Goal: Information Seeking & Learning: Learn about a topic

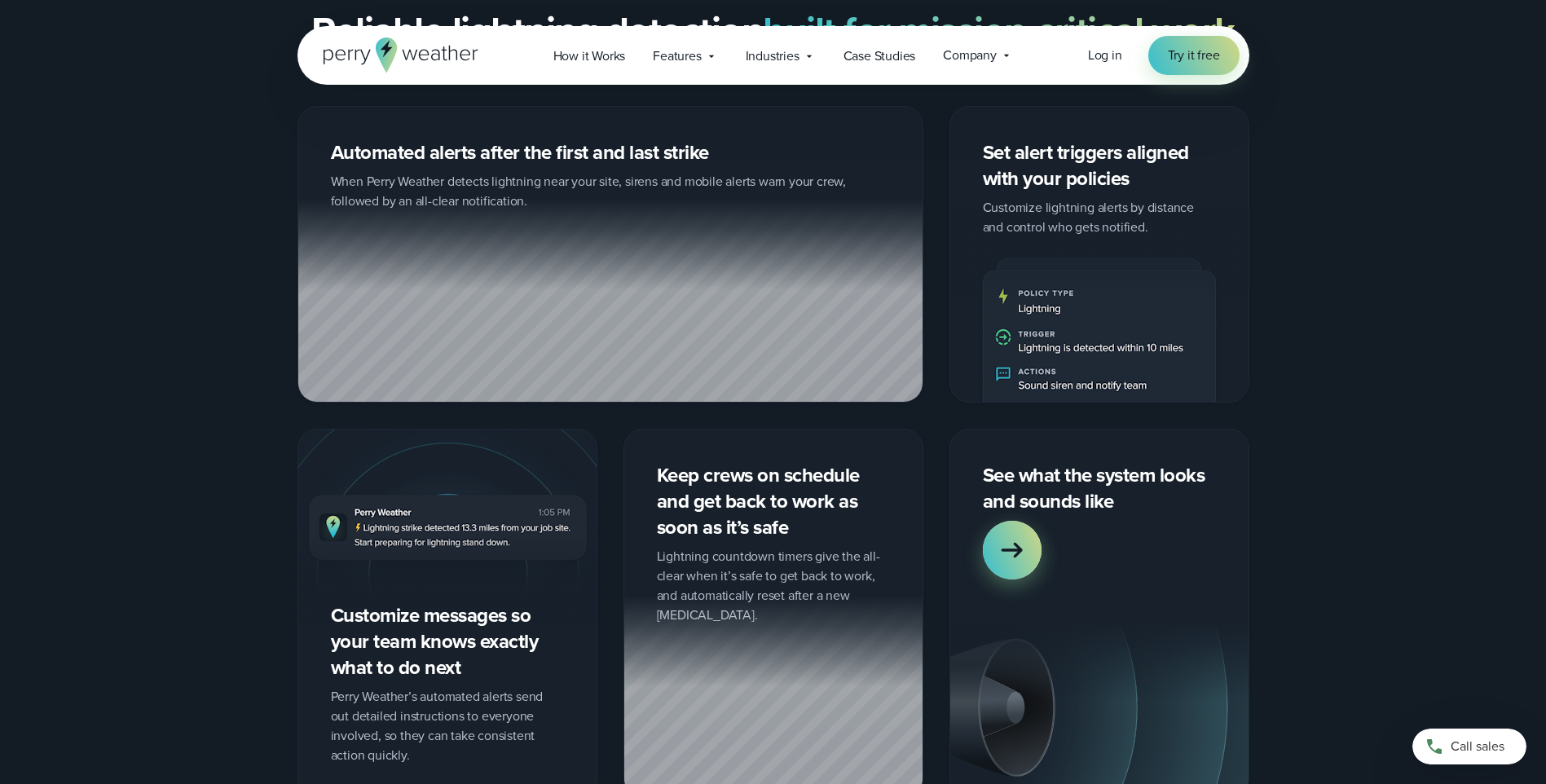
scroll to position [1629, 0]
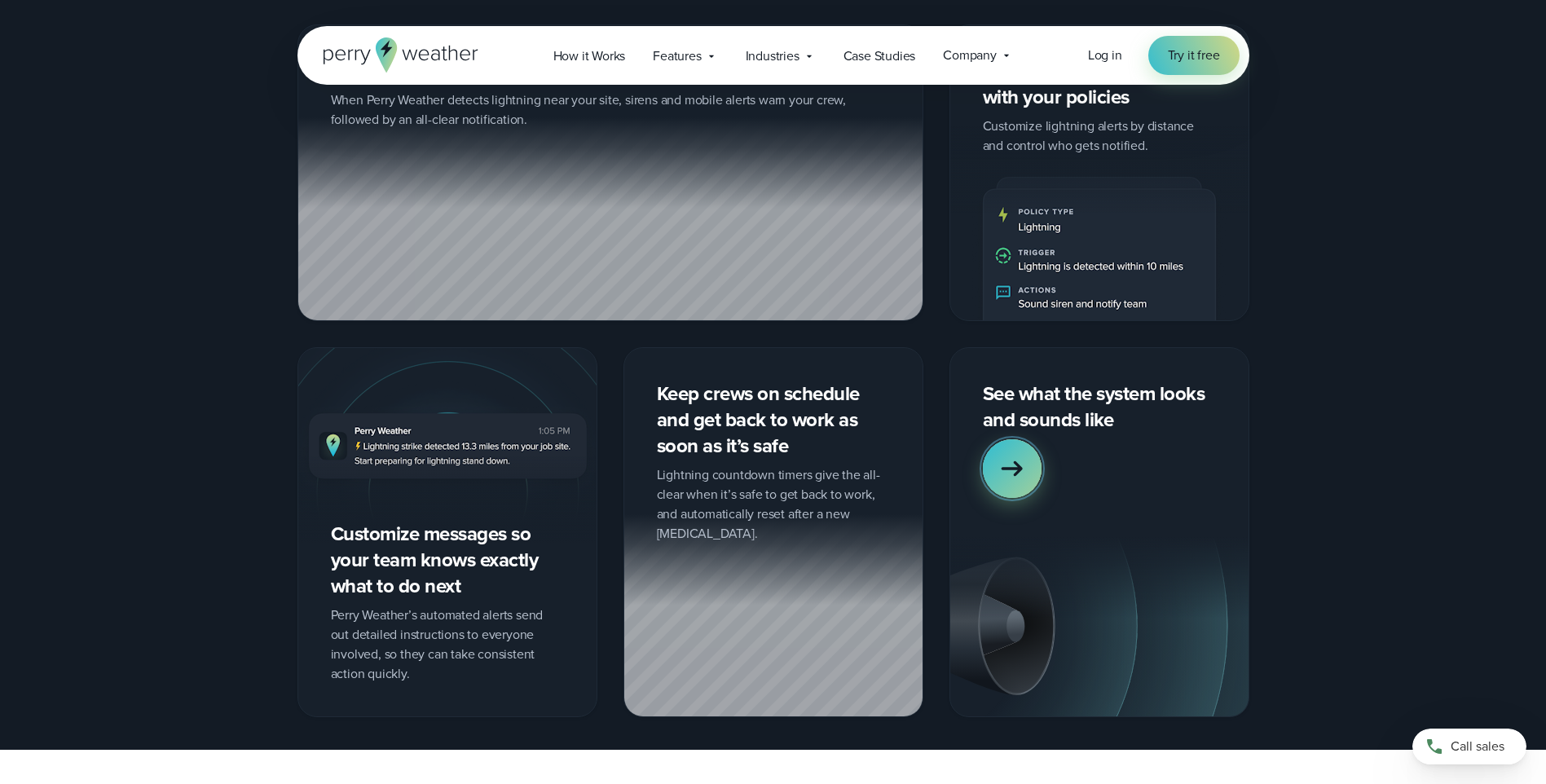
click at [1017, 461] on icon at bounding box center [1011, 469] width 22 height 16
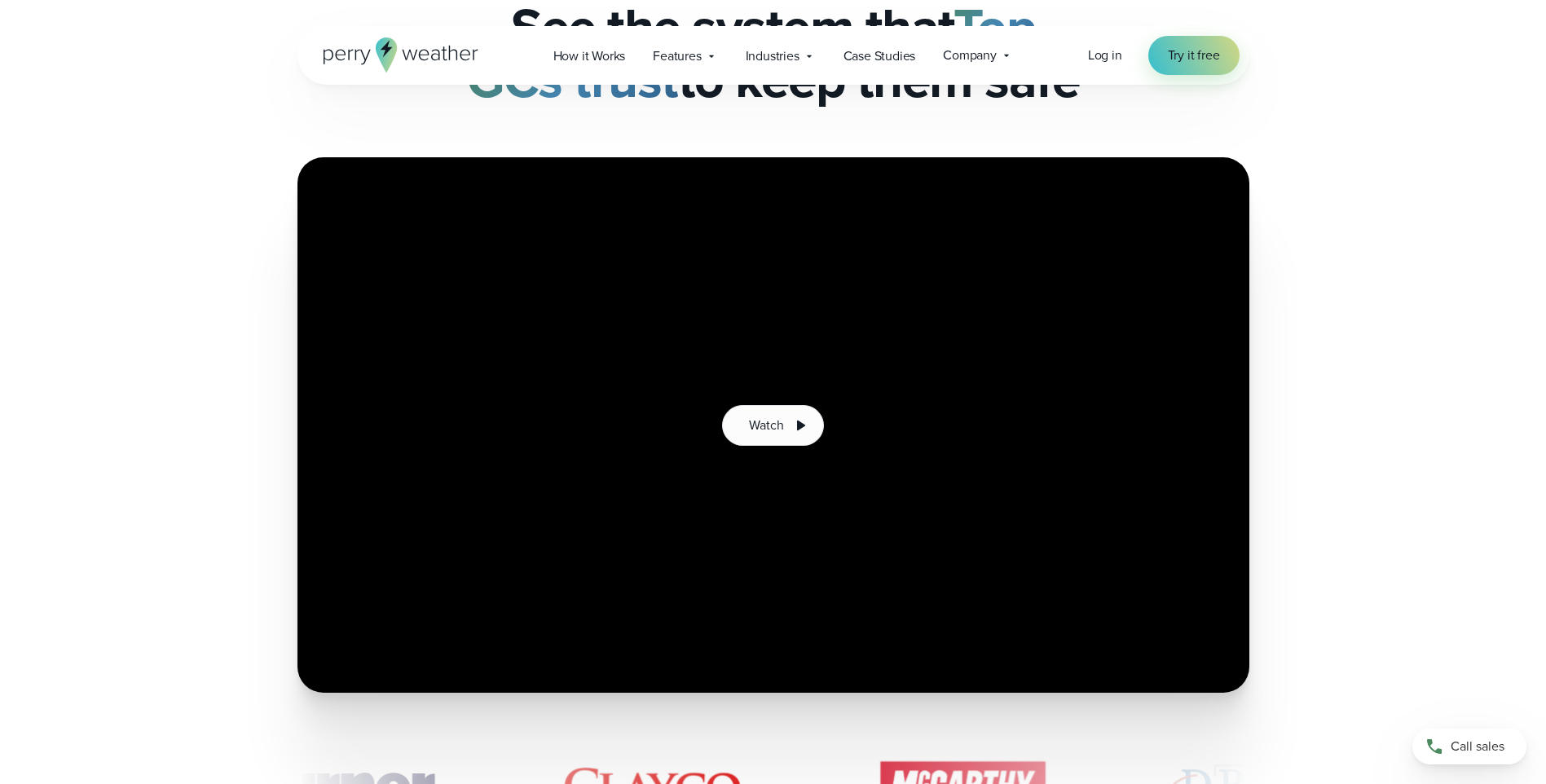
scroll to position [163, 0]
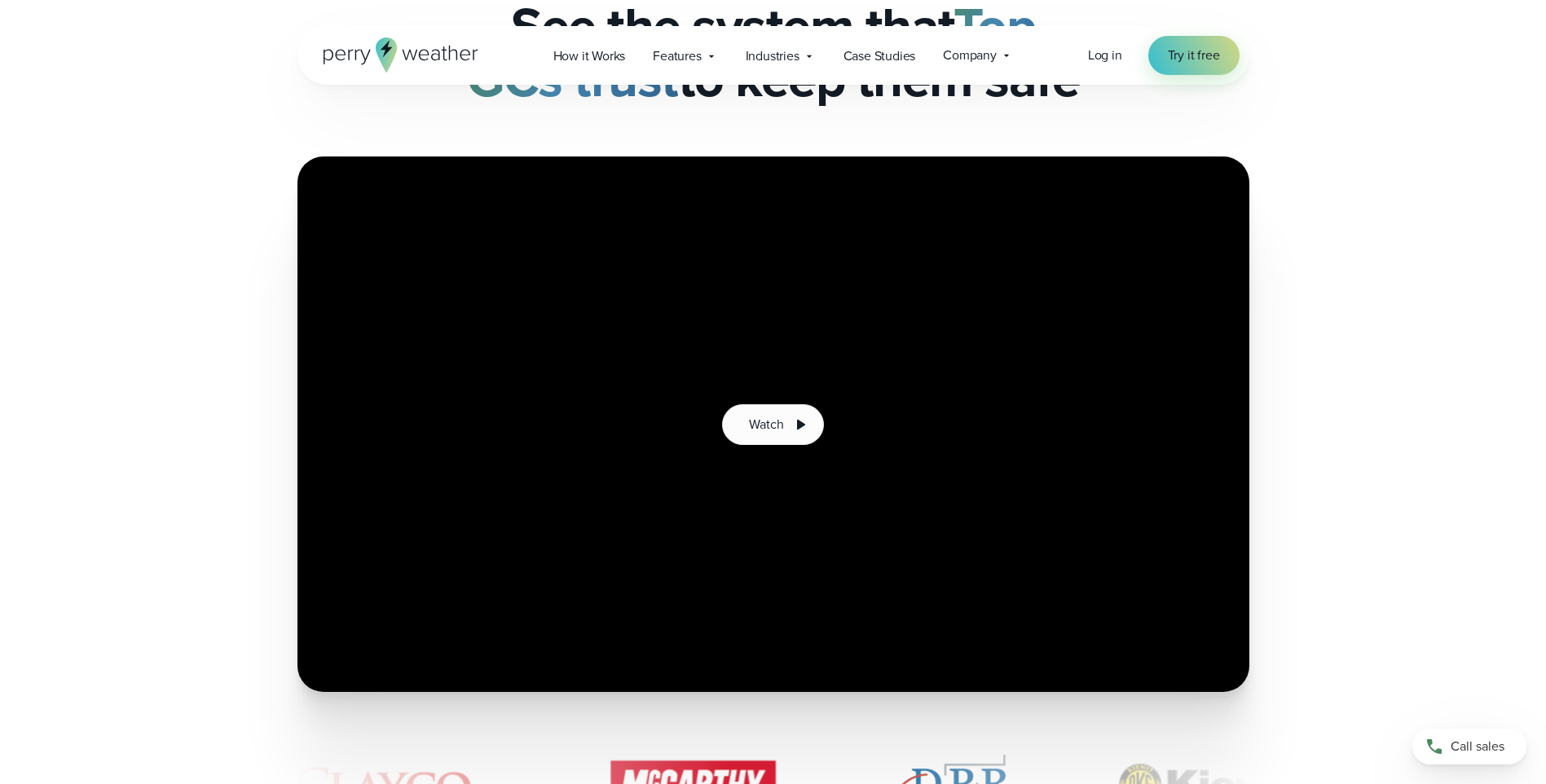
click at [1381, 593] on div "Watch" at bounding box center [773, 424] width 1546 height 535
click at [785, 425] on button "Watch" at bounding box center [773, 424] width 101 height 40
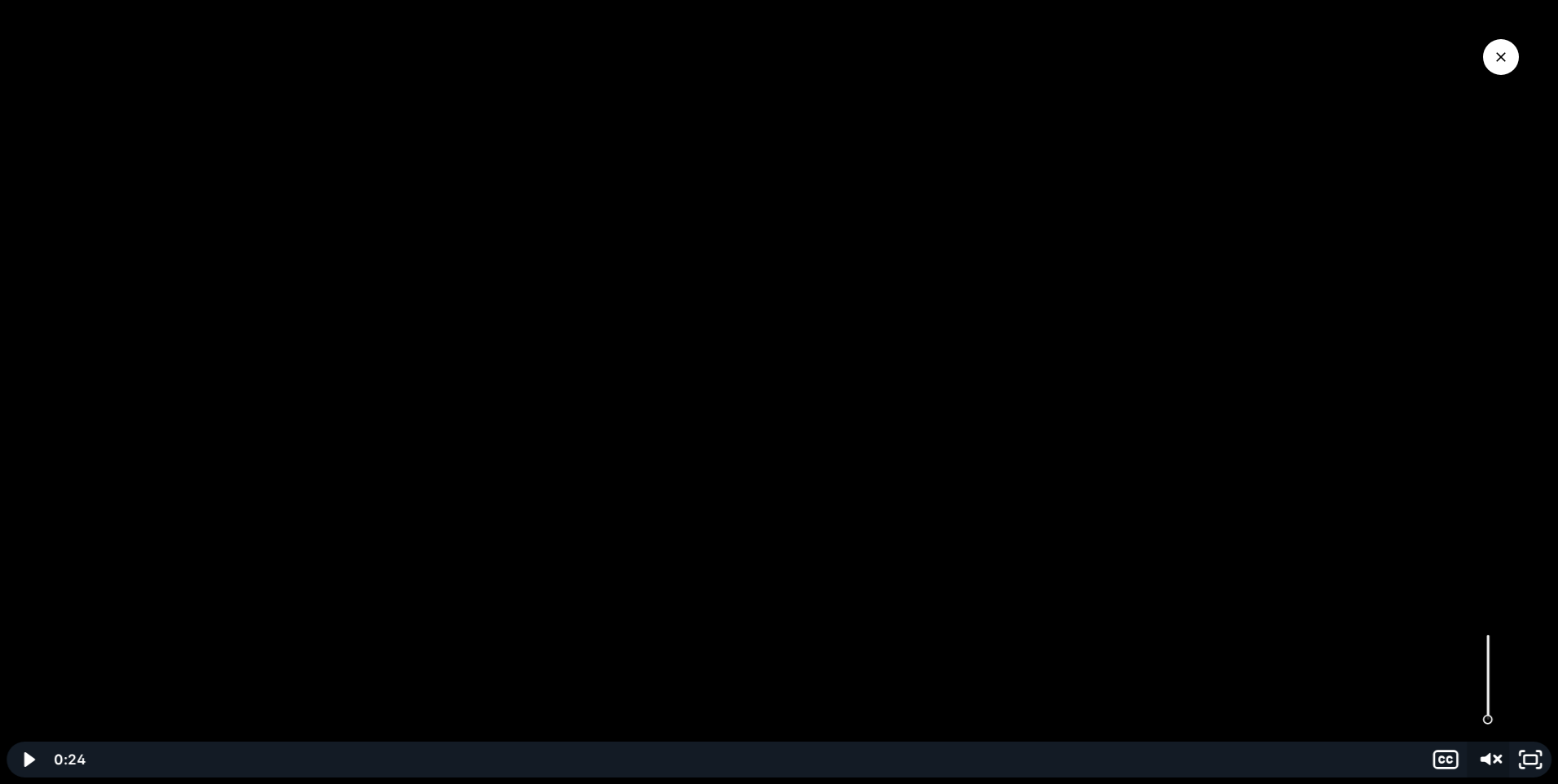
click at [1489, 755] on icon "Unmute" at bounding box center [1485, 759] width 9 height 12
click at [1489, 754] on icon "Mute" at bounding box center [1488, 760] width 42 height 36
click at [1489, 754] on icon "Unmute" at bounding box center [1485, 759] width 8 height 10
click at [768, 531] on div at bounding box center [779, 392] width 1558 height 784
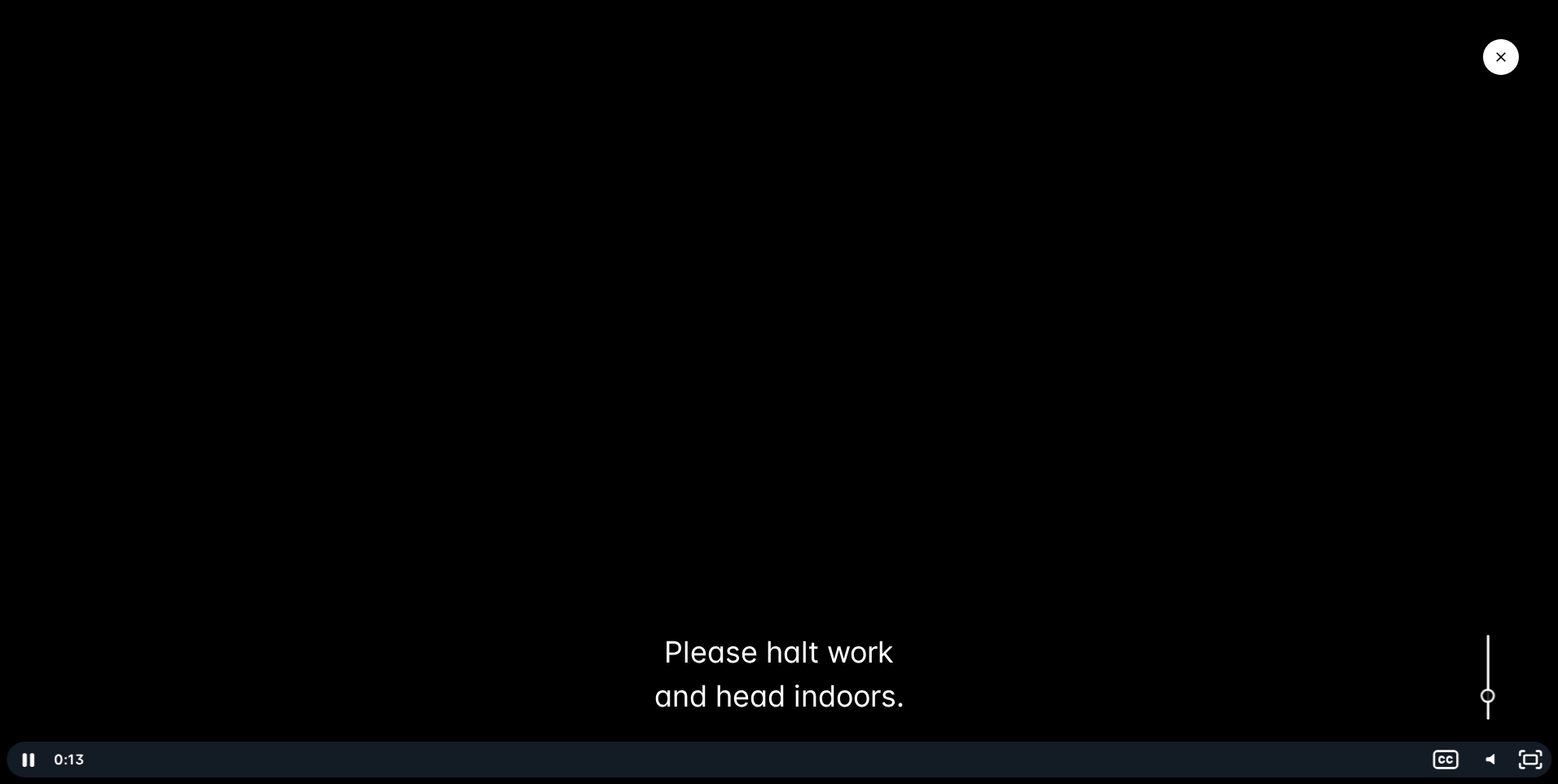
drag, startPoint x: 1488, startPoint y: 637, endPoint x: 1492, endPoint y: 696, distance: 59.1
click at [1492, 696] on div "Volume" at bounding box center [1488, 696] width 15 height 15
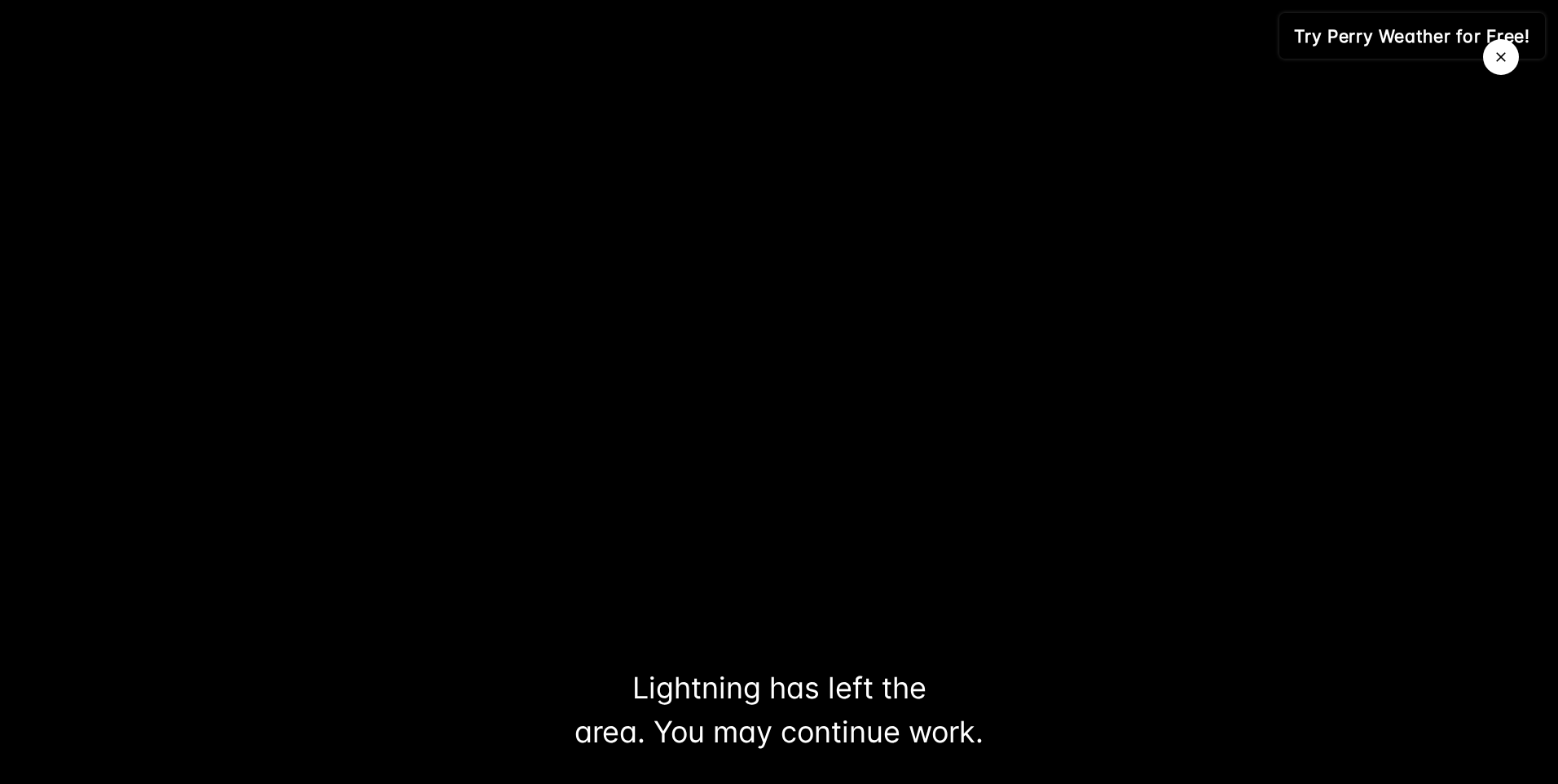
click at [1496, 55] on icon "Close Video" at bounding box center [1500, 56] width 16 height 16
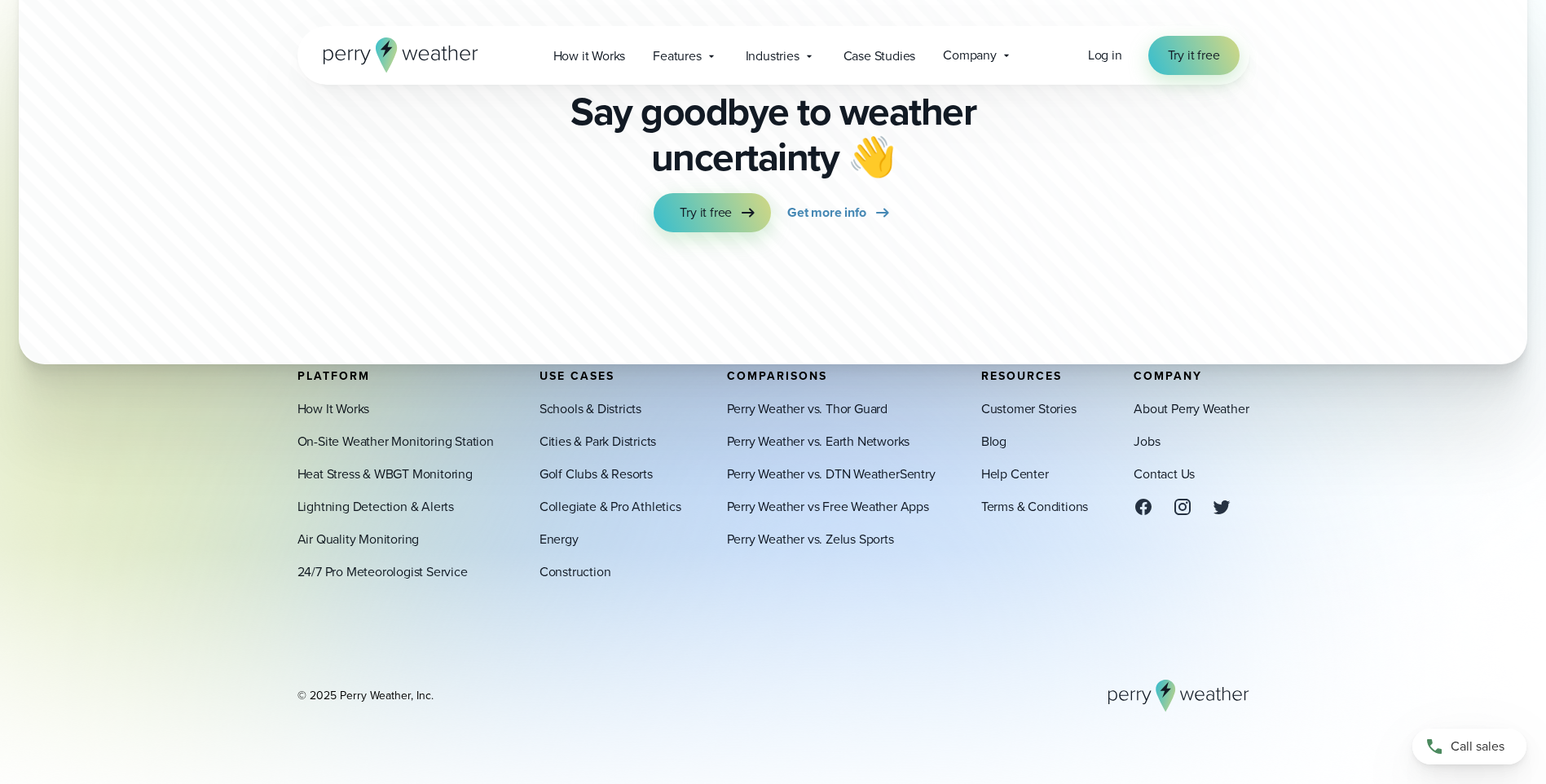
scroll to position [9280, 0]
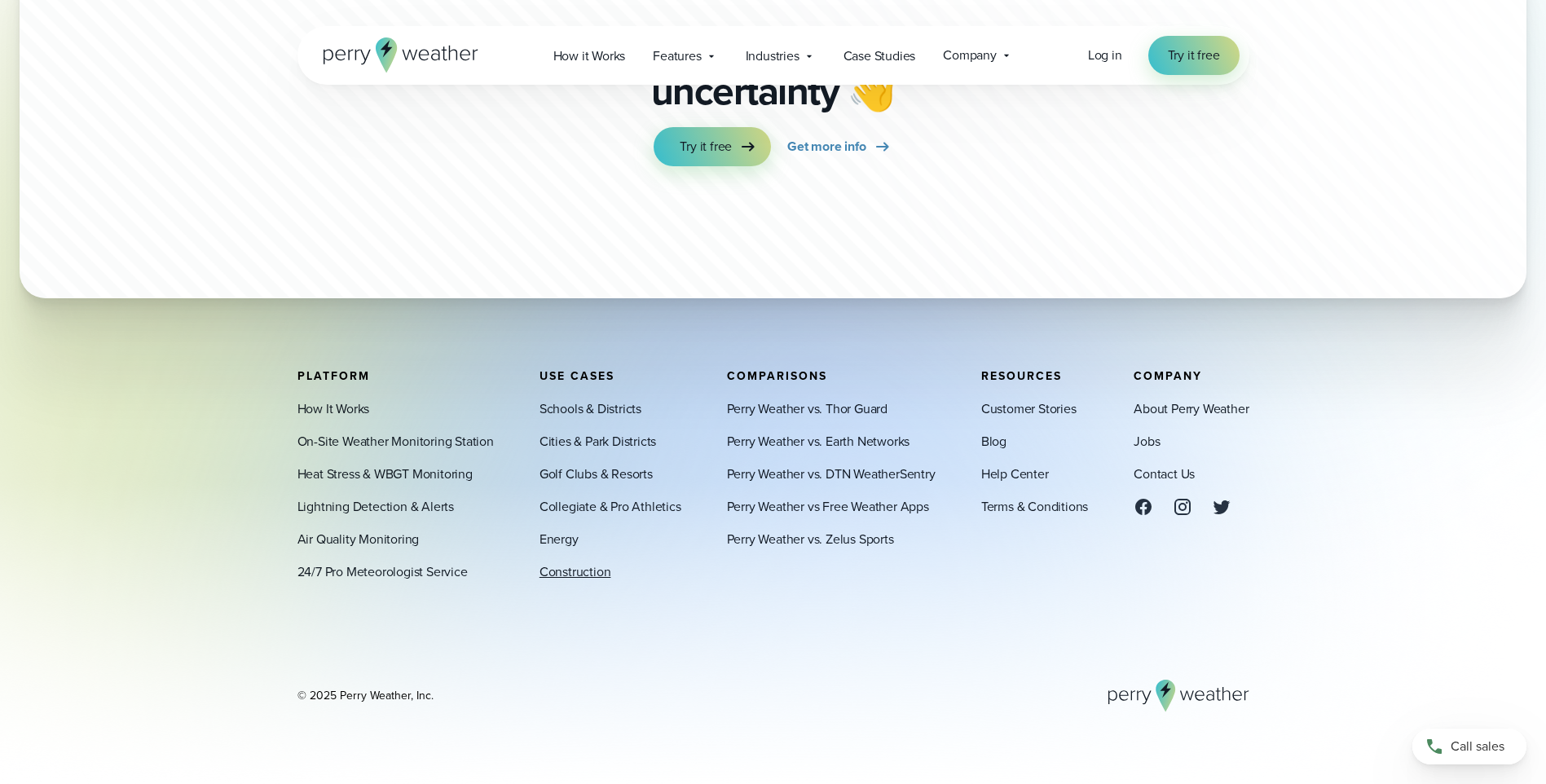
click at [567, 574] on link "Construction" at bounding box center [575, 571] width 71 height 20
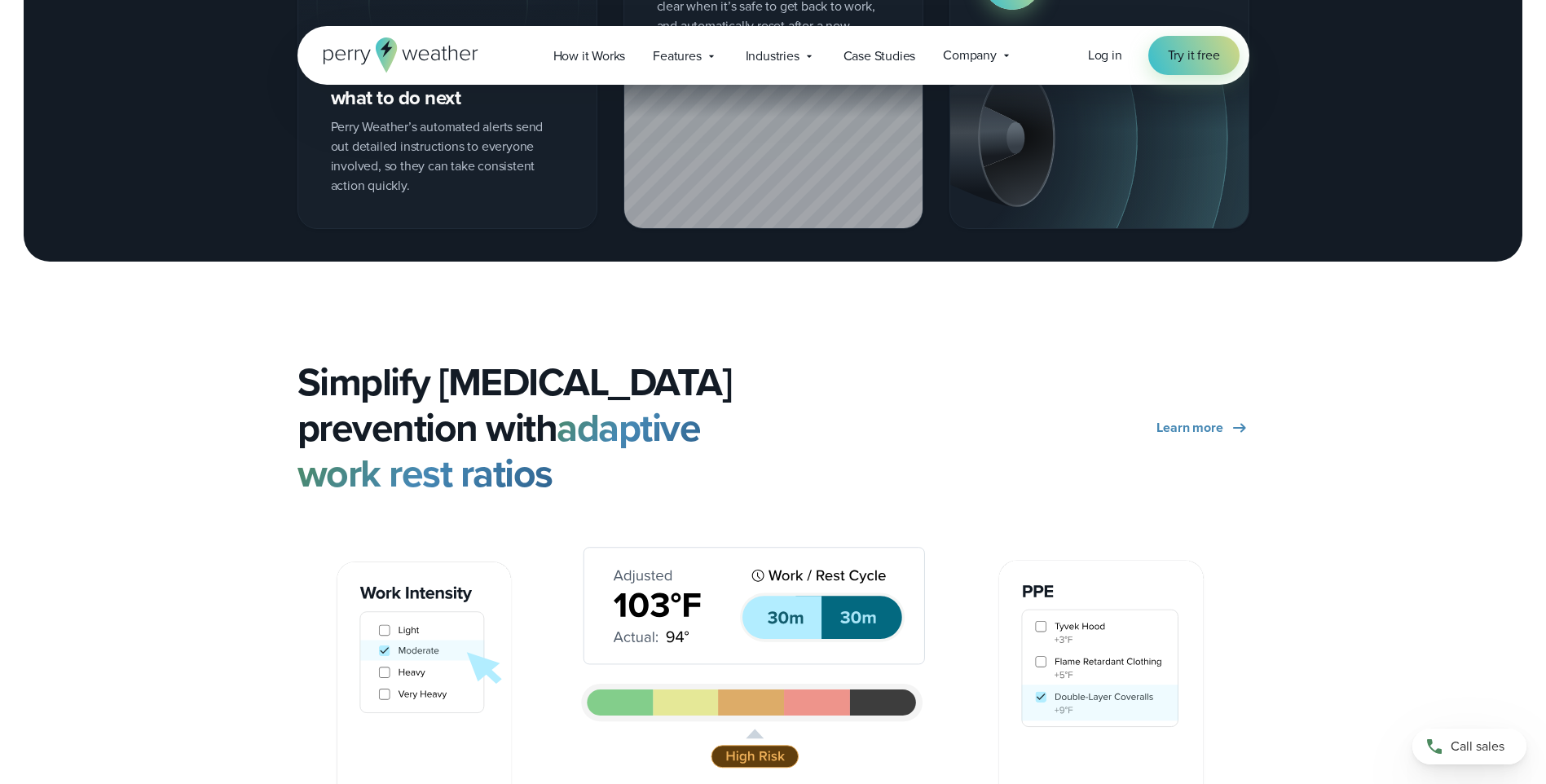
scroll to position [2362, 0]
